Goal: Navigation & Orientation: Find specific page/section

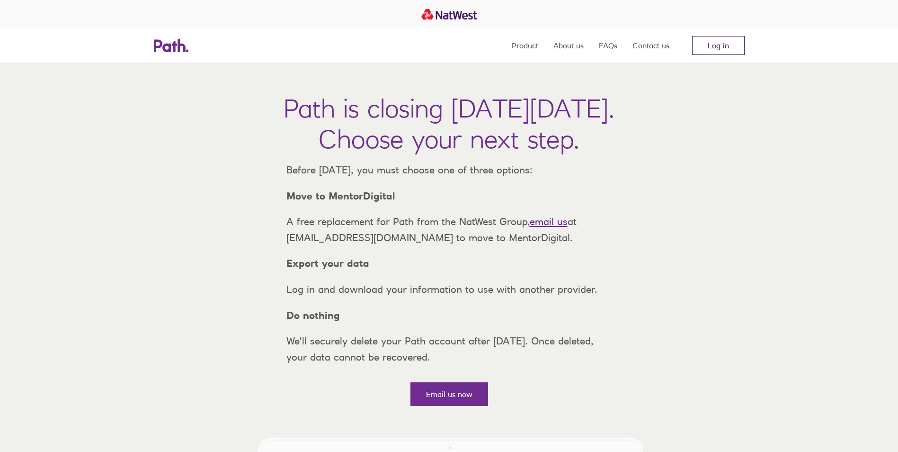
click at [736, 42] on link "Log in" at bounding box center [718, 45] width 53 height 19
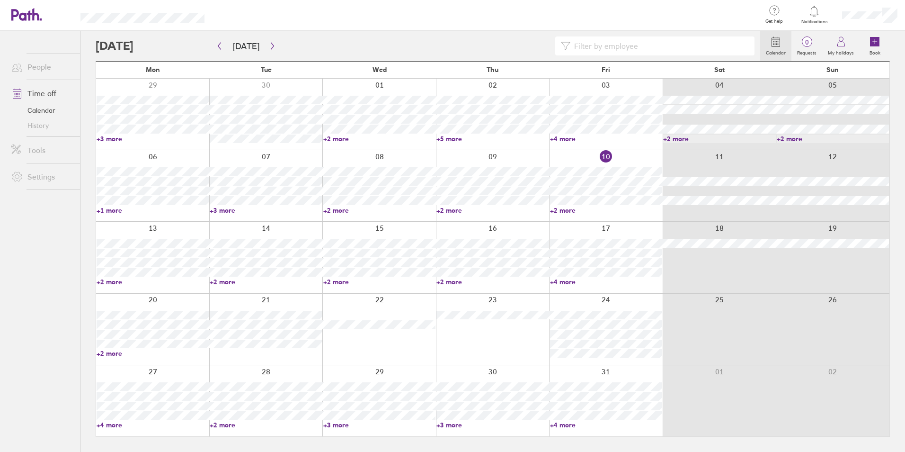
click at [556, 211] on link "+2 more" at bounding box center [606, 210] width 112 height 9
click at [562, 282] on link "+4 more" at bounding box center [606, 281] width 112 height 9
click at [846, 42] on icon at bounding box center [841, 41] width 11 height 11
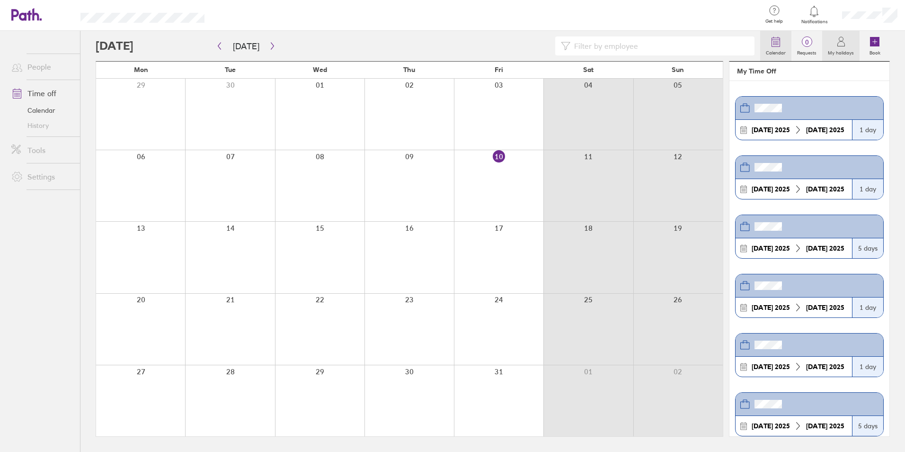
click at [773, 41] on icon at bounding box center [776, 42] width 8 height 9
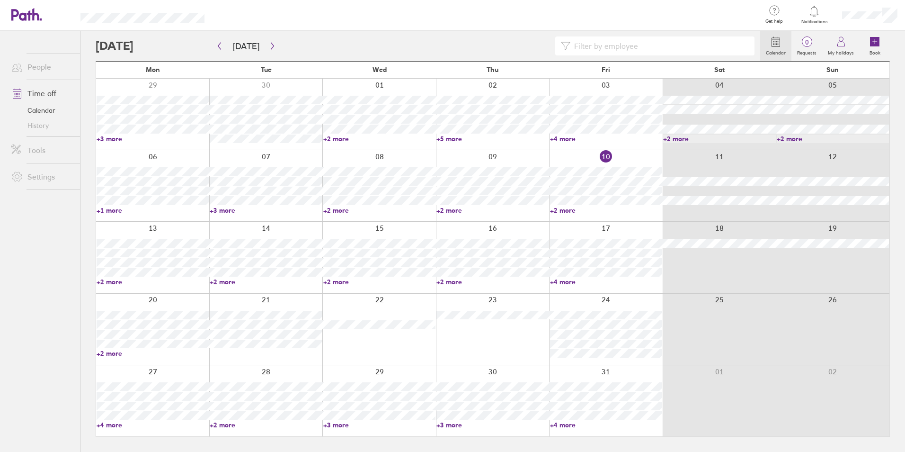
click at [36, 68] on link "People" at bounding box center [42, 66] width 76 height 19
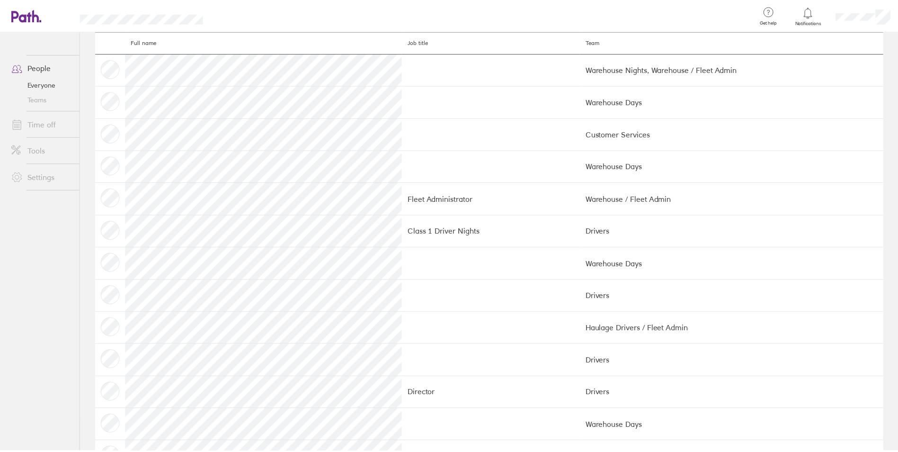
scroll to position [47, 0]
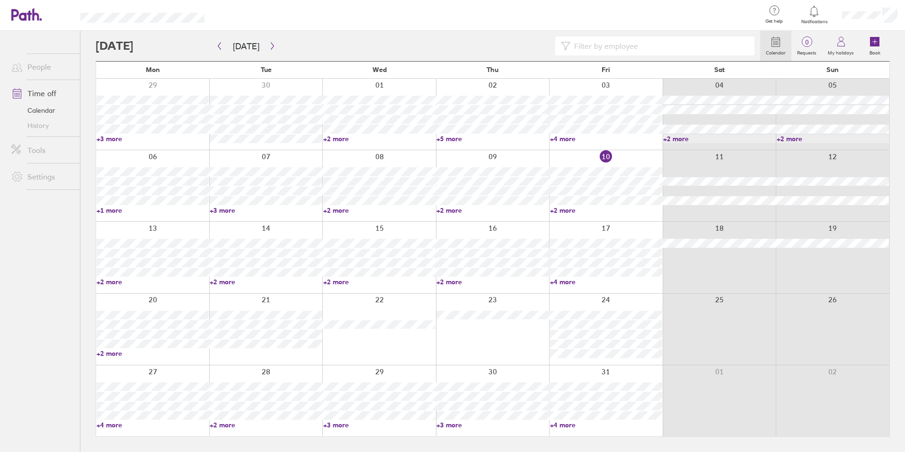
click at [331, 423] on link "+3 more" at bounding box center [379, 424] width 112 height 9
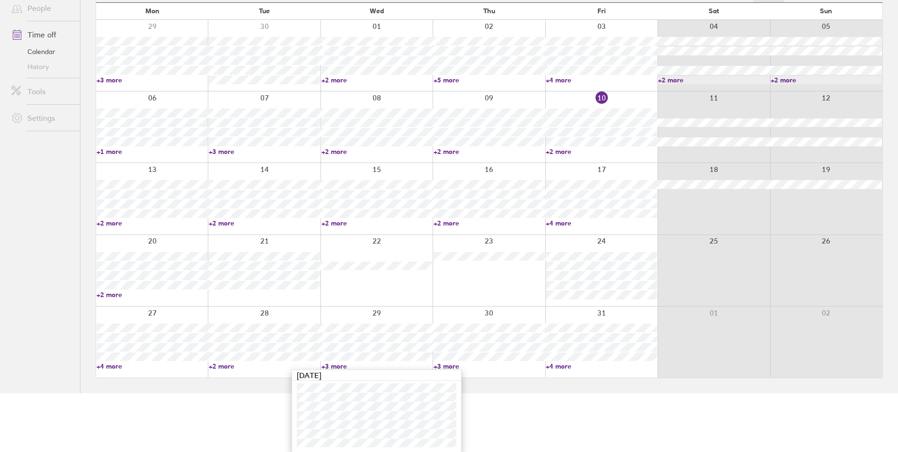
scroll to position [59, 0]
click at [338, 365] on link "+3 more" at bounding box center [376, 365] width 111 height 9
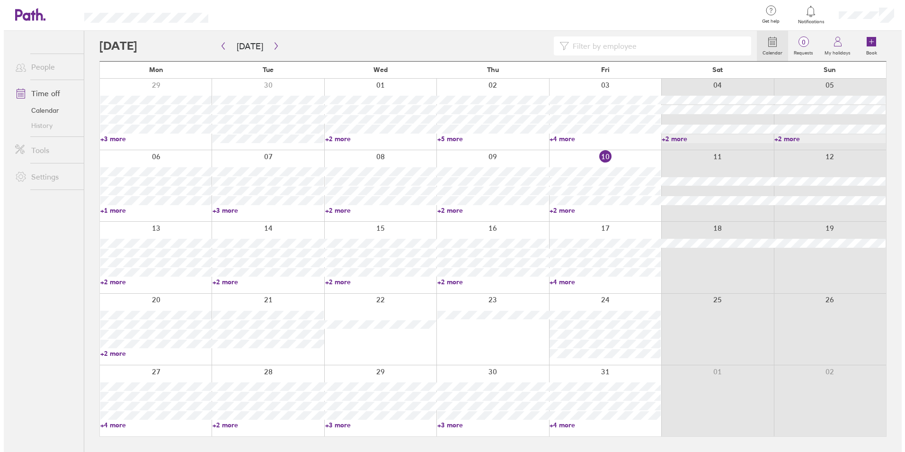
scroll to position [0, 0]
click at [270, 47] on icon "button" at bounding box center [272, 46] width 7 height 8
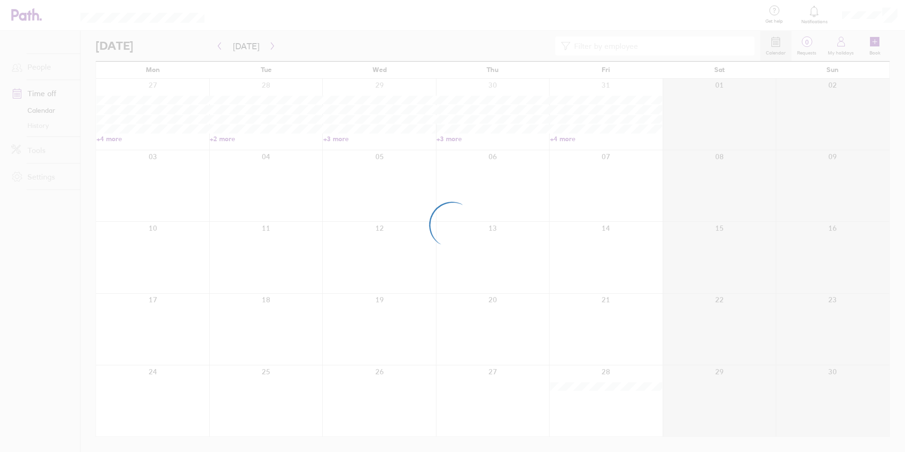
click at [271, 48] on div at bounding box center [452, 226] width 905 height 452
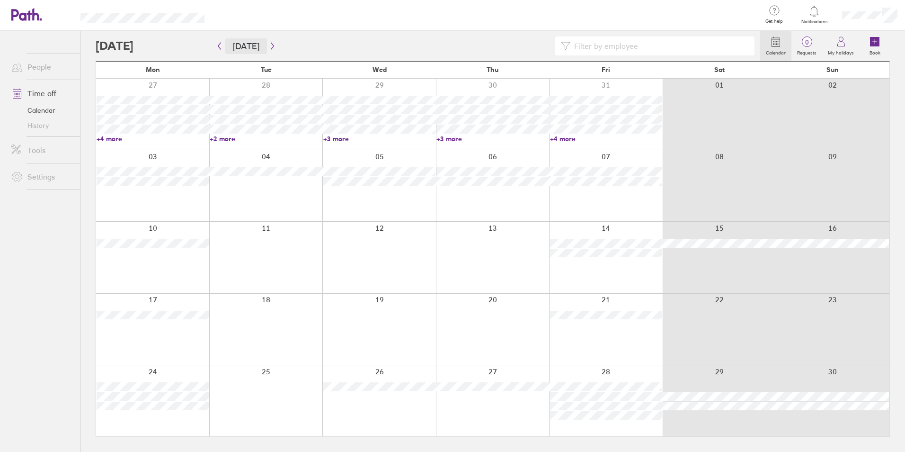
click at [259, 46] on button "[DATE]" at bounding box center [246, 46] width 42 height 16
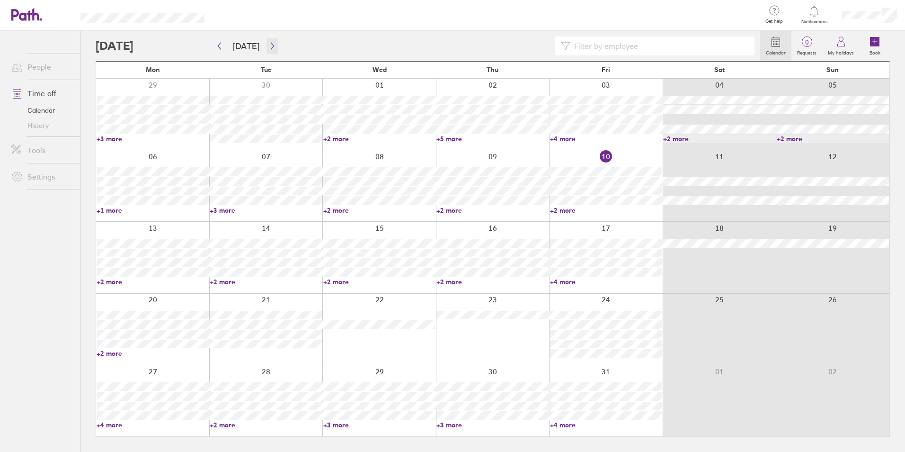
click at [269, 49] on icon "button" at bounding box center [272, 46] width 7 height 8
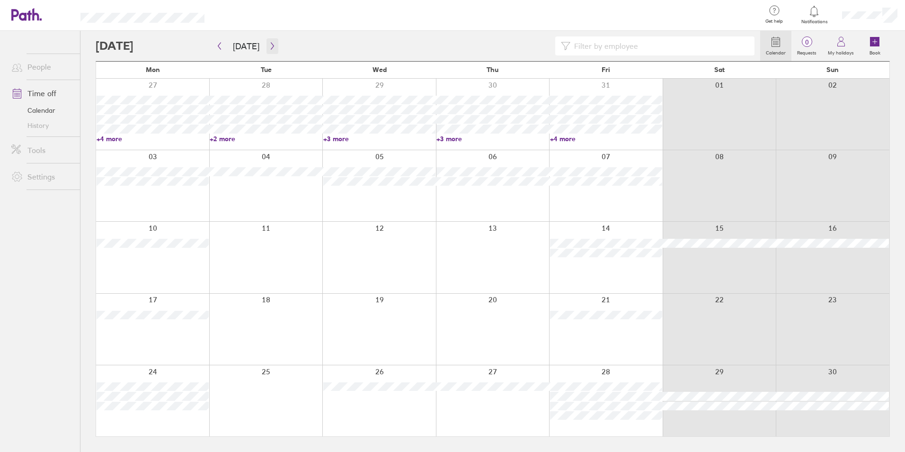
click at [269, 45] on icon "button" at bounding box center [272, 46] width 7 height 8
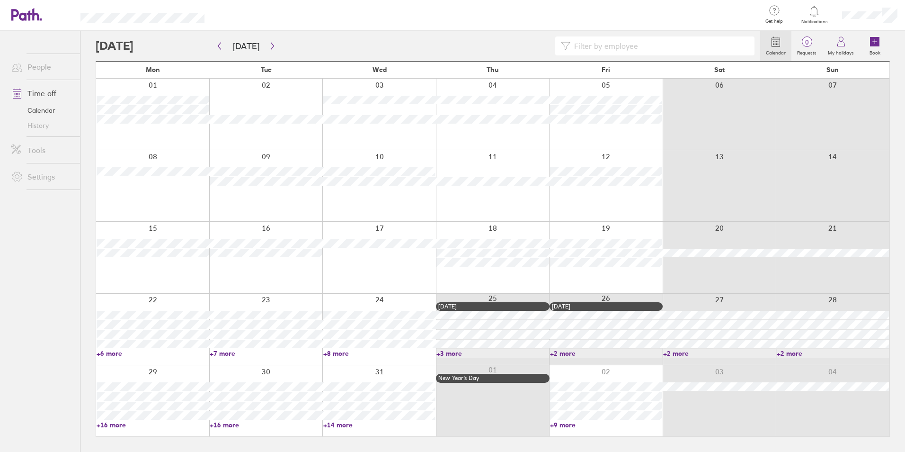
click at [40, 72] on link "People" at bounding box center [42, 66] width 76 height 19
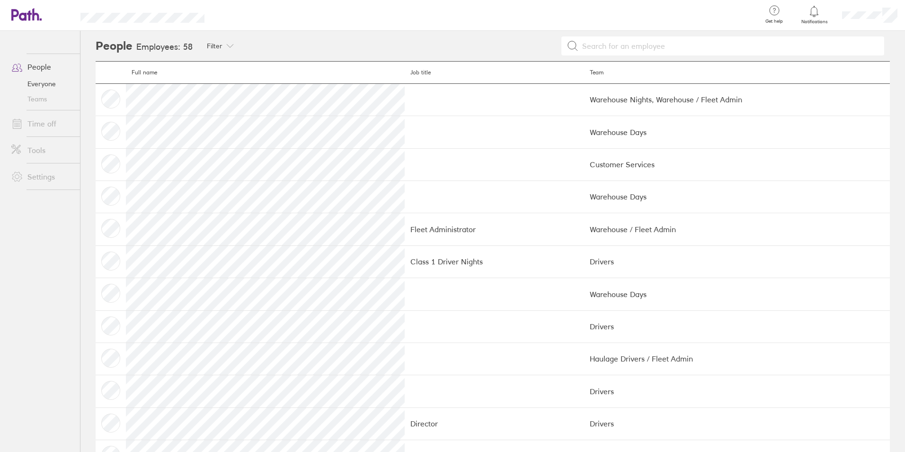
click at [39, 68] on link "People" at bounding box center [42, 66] width 76 height 19
